Goal: Check status: Check status

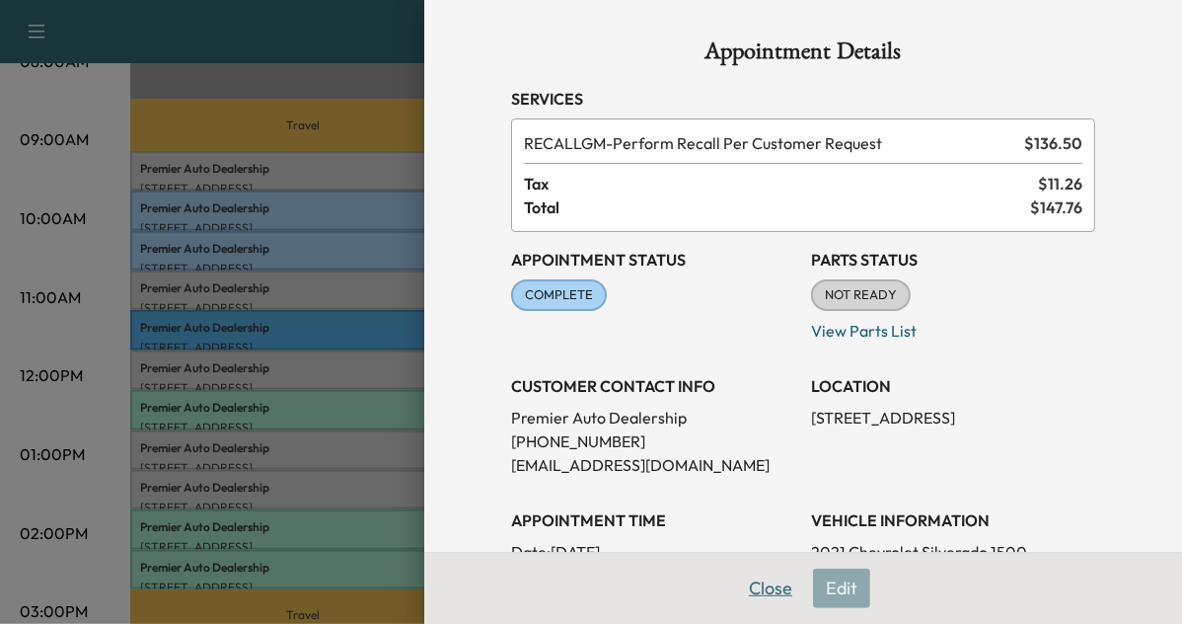
click at [750, 604] on button "Close" at bounding box center [770, 587] width 69 height 39
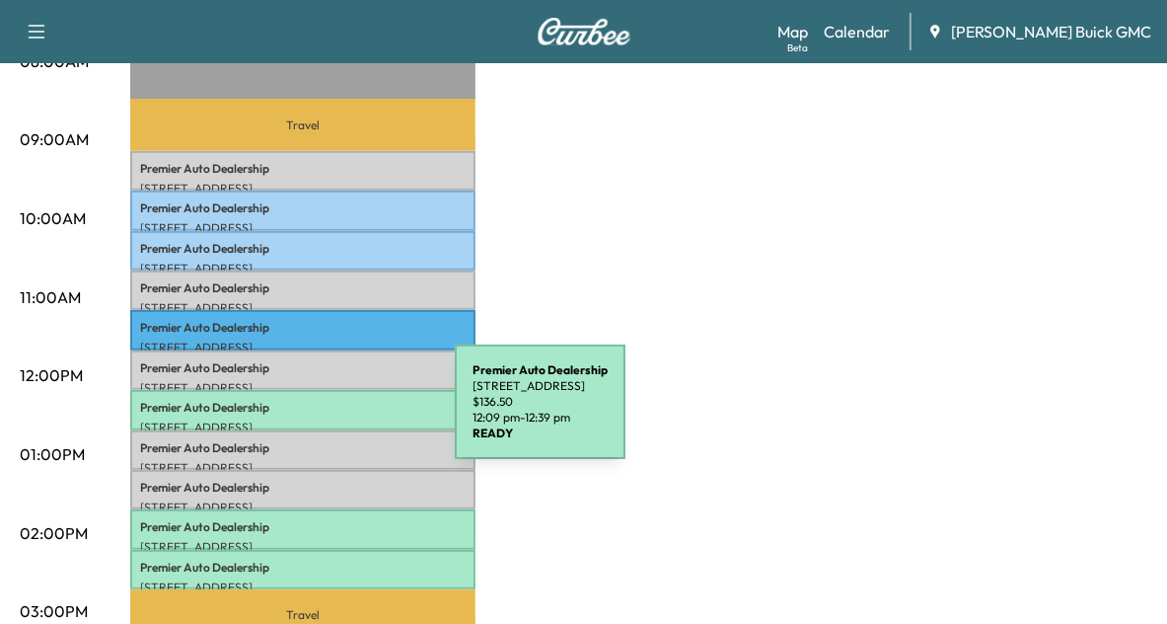
click at [307, 419] on p "[STREET_ADDRESS]" at bounding box center [303, 427] width 326 height 16
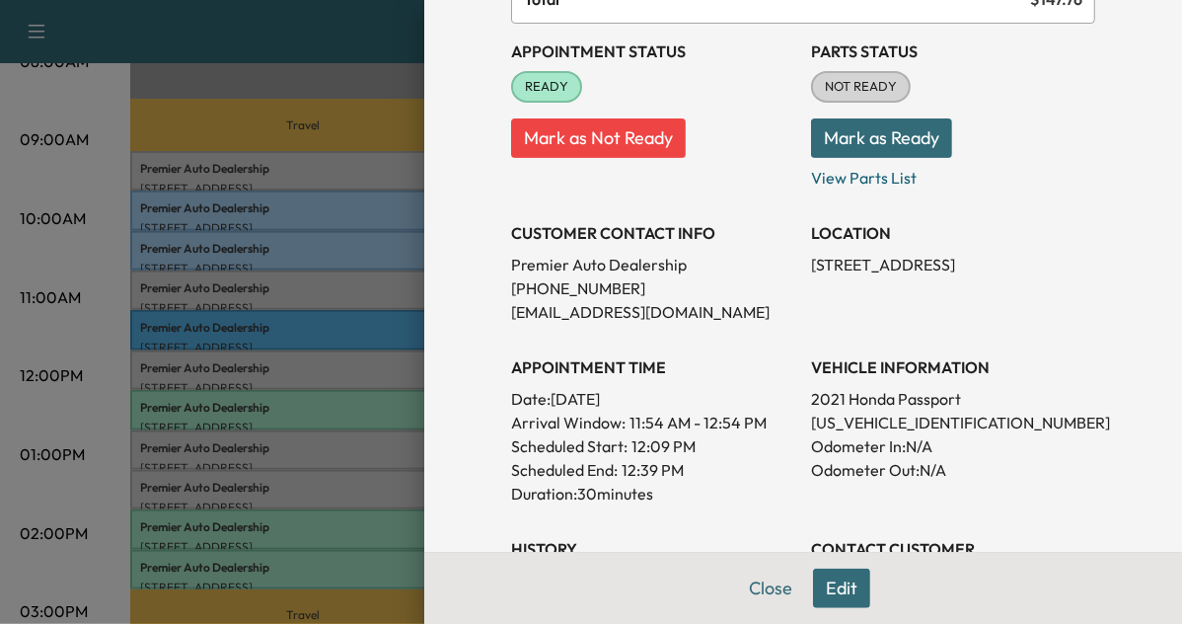
scroll to position [211, 0]
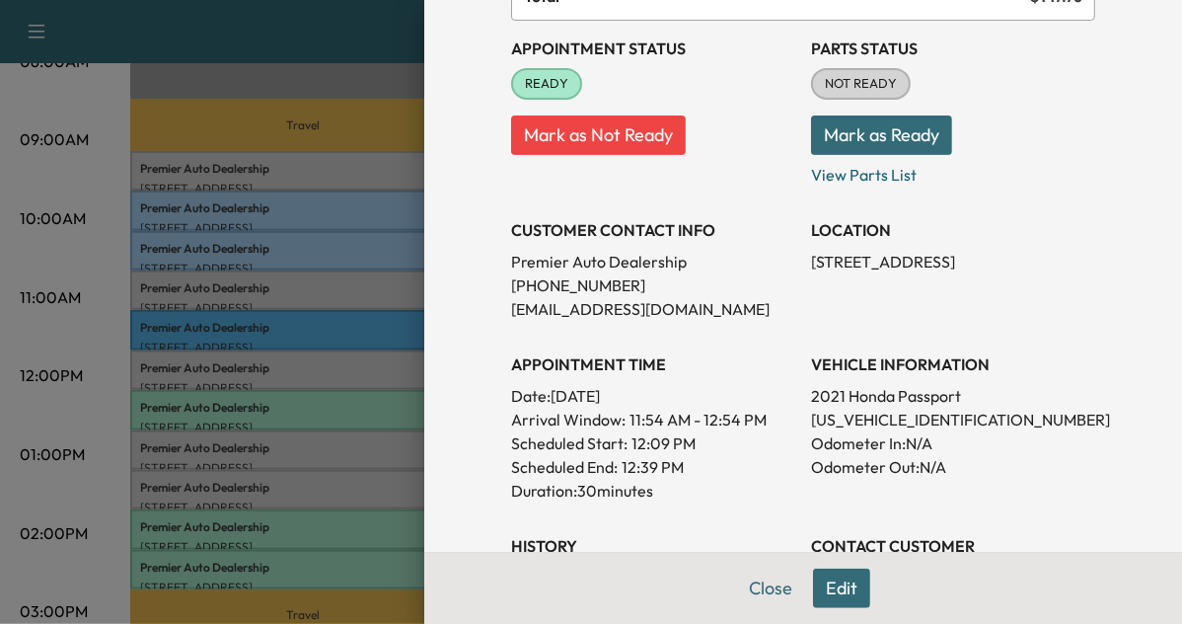
click at [314, 336] on div at bounding box center [591, 312] width 1182 height 624
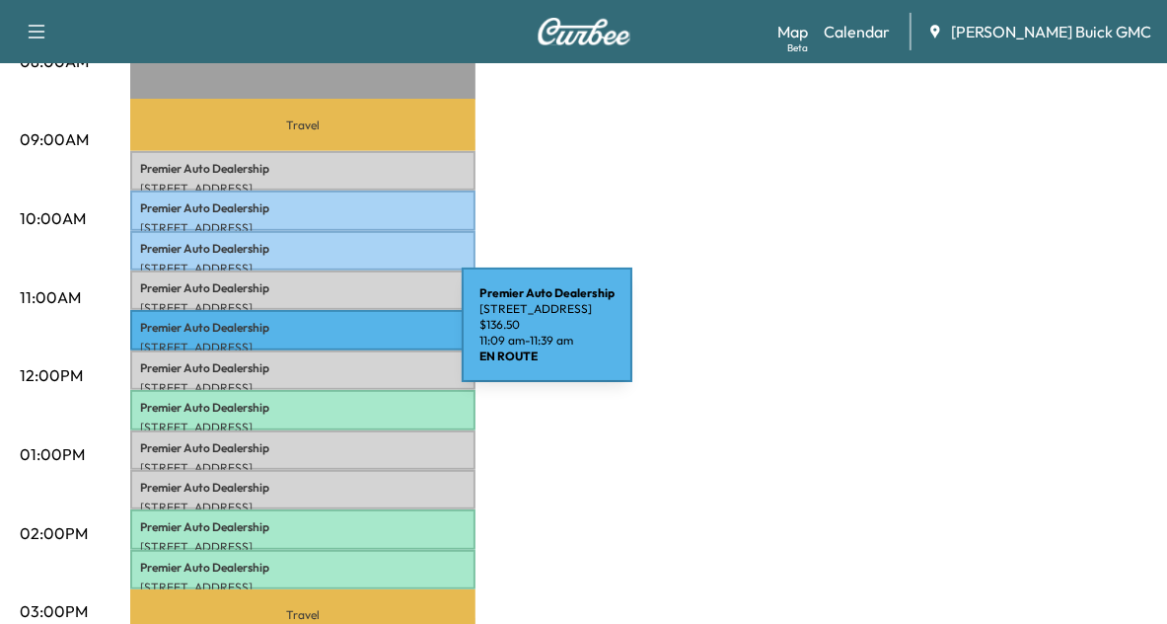
click at [314, 339] on p "[STREET_ADDRESS]" at bounding box center [303, 347] width 326 height 16
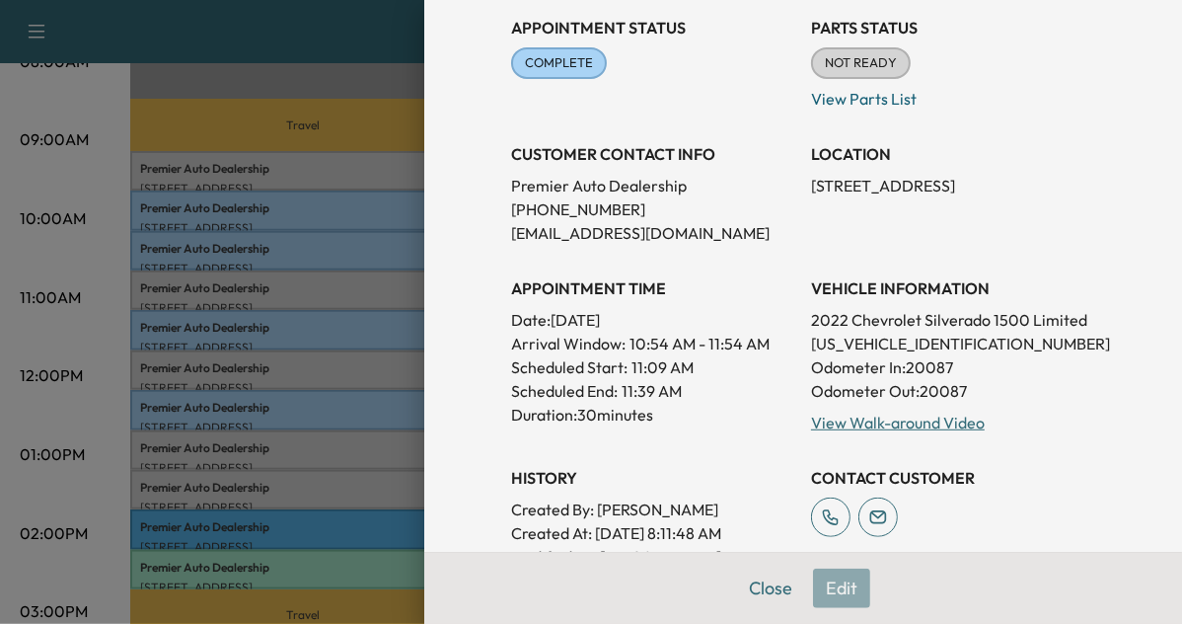
scroll to position [233, 0]
click at [311, 477] on div at bounding box center [591, 312] width 1182 height 624
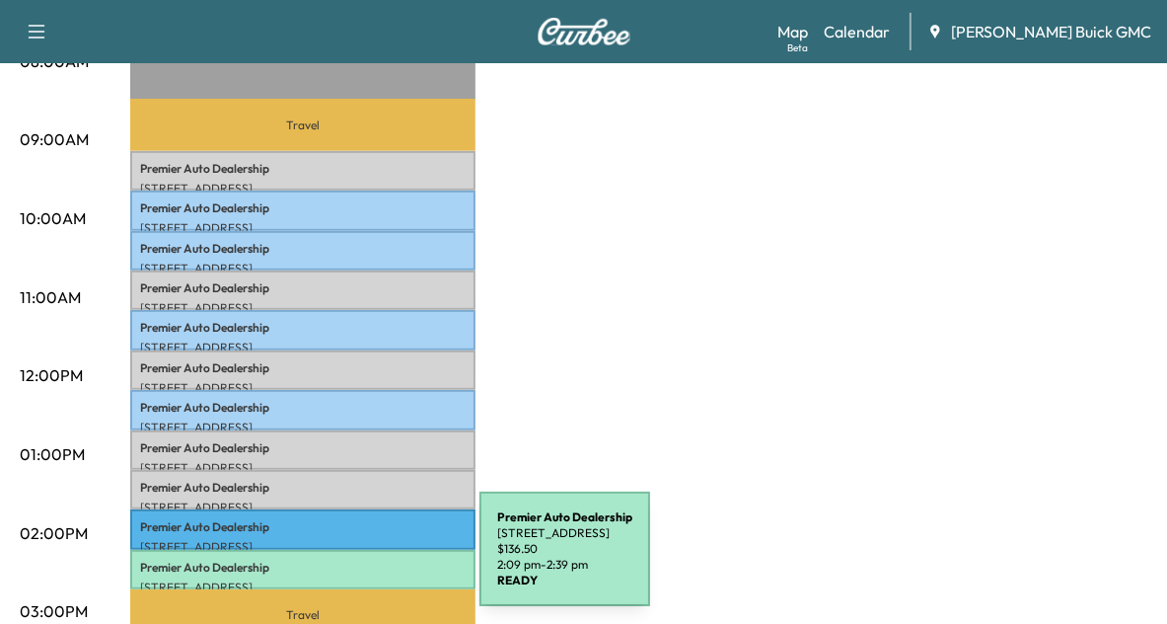
click at [332, 560] on p "Premier Auto Dealership" at bounding box center [303, 567] width 326 height 16
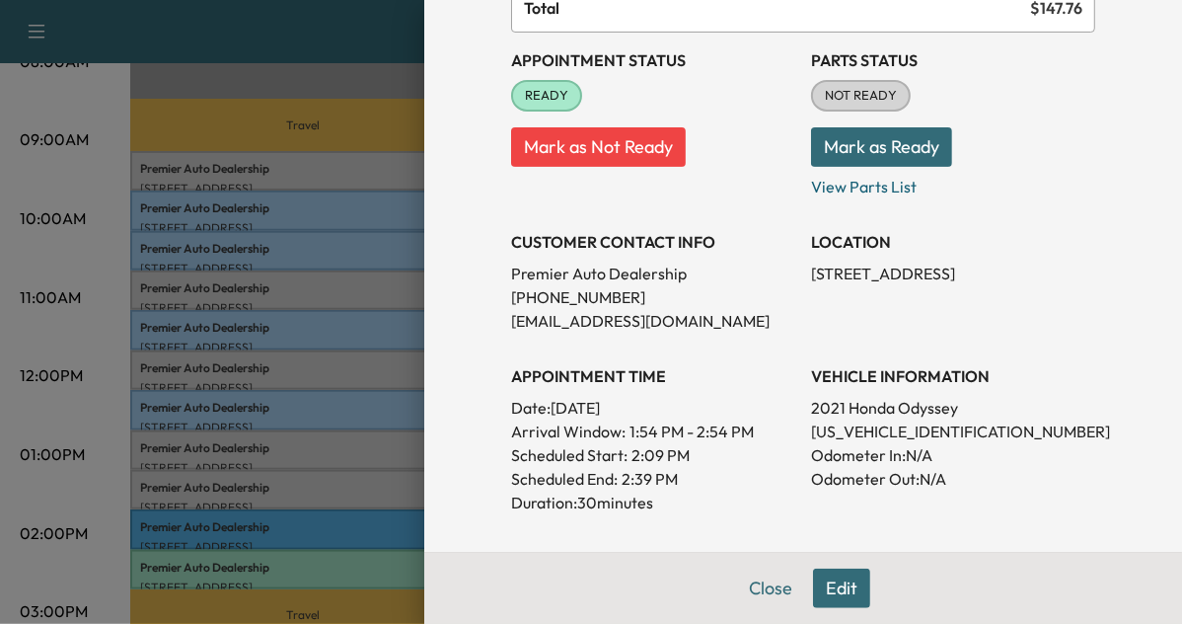
scroll to position [209, 0]
